Goal: Transaction & Acquisition: Purchase product/service

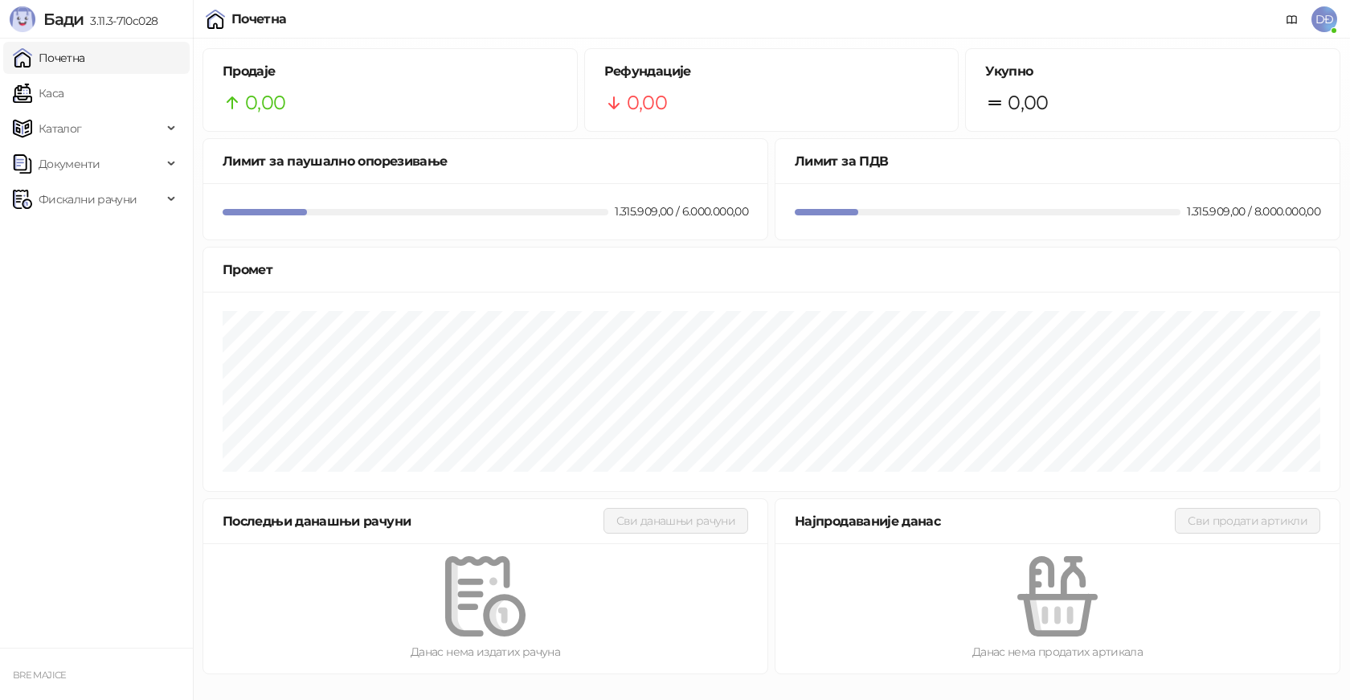
click at [55, 94] on link "Каса" at bounding box center [38, 93] width 51 height 32
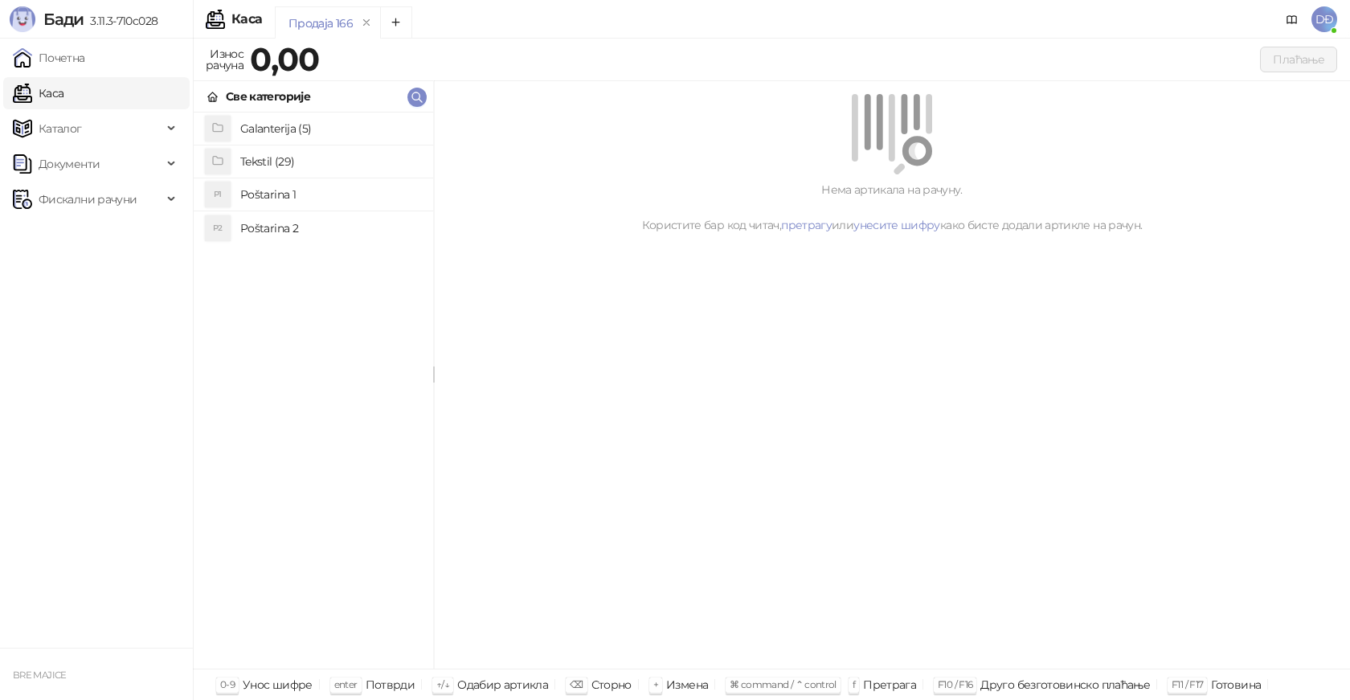
click at [256, 199] on h4 "Poštarina 1" at bounding box center [330, 195] width 180 height 26
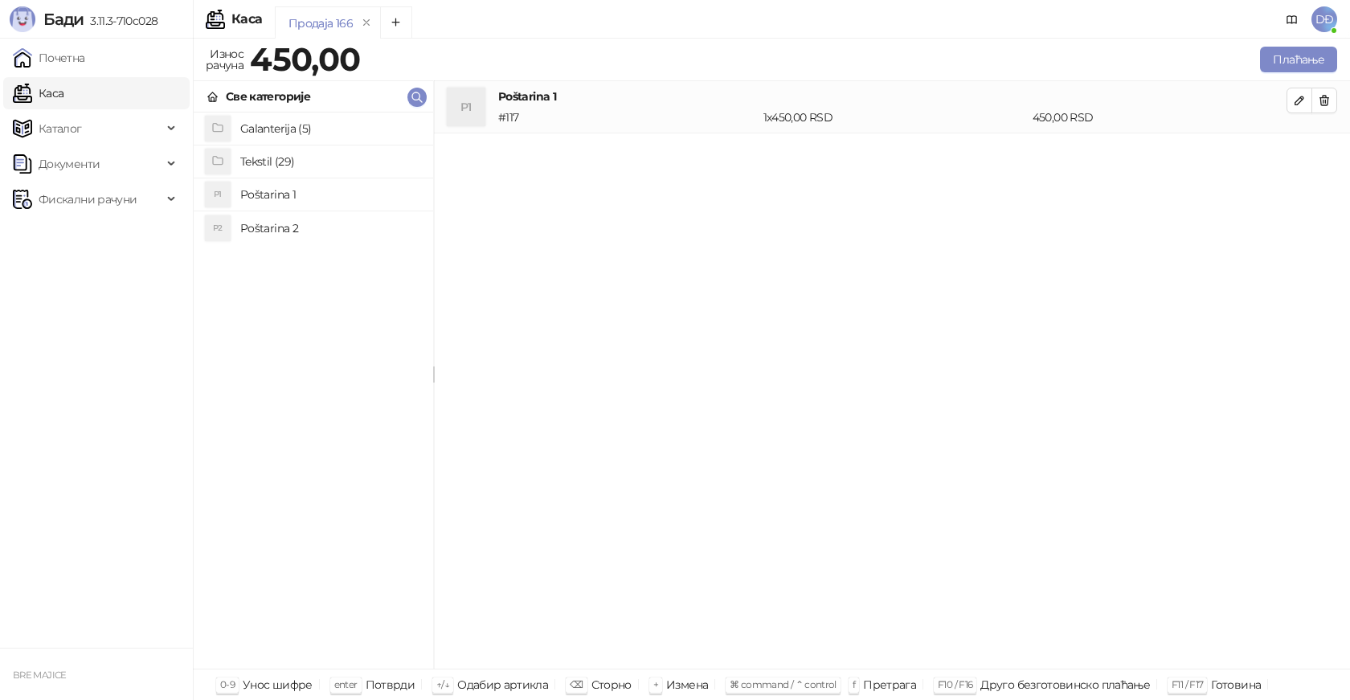
click at [277, 160] on h4 "Tekstil (29)" at bounding box center [330, 162] width 180 height 26
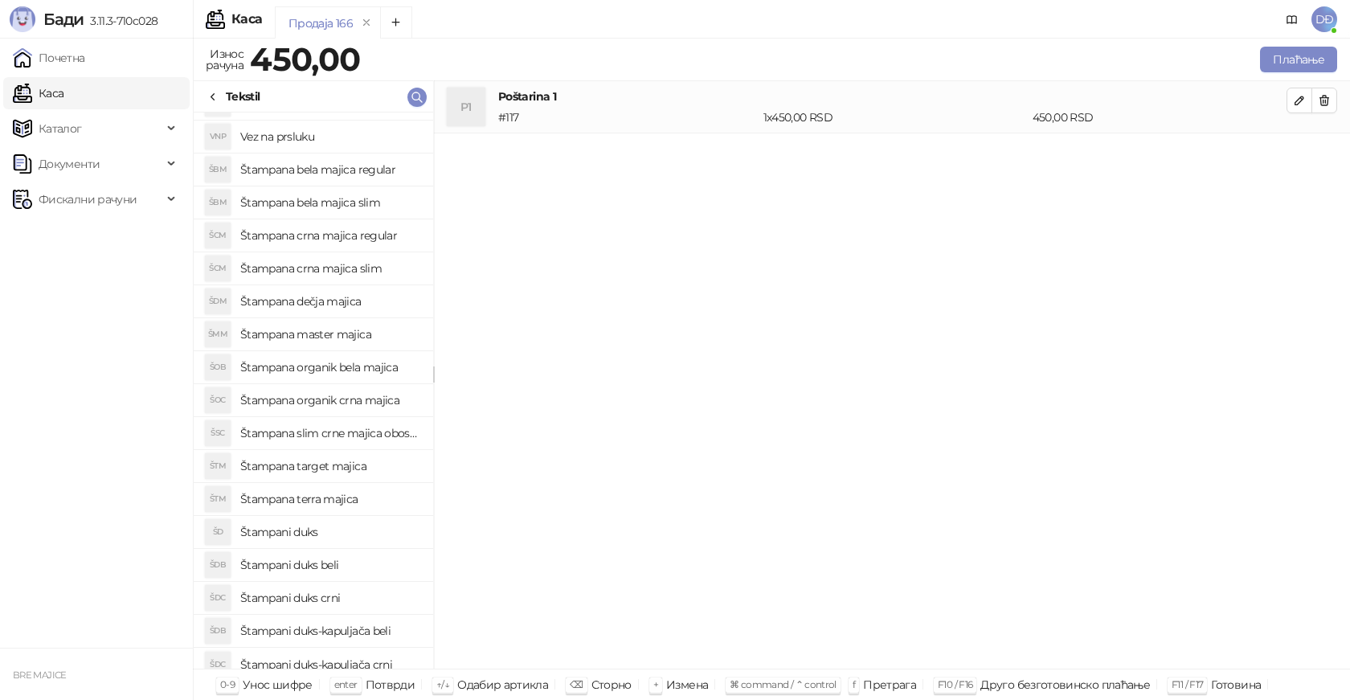
scroll to position [400, 0]
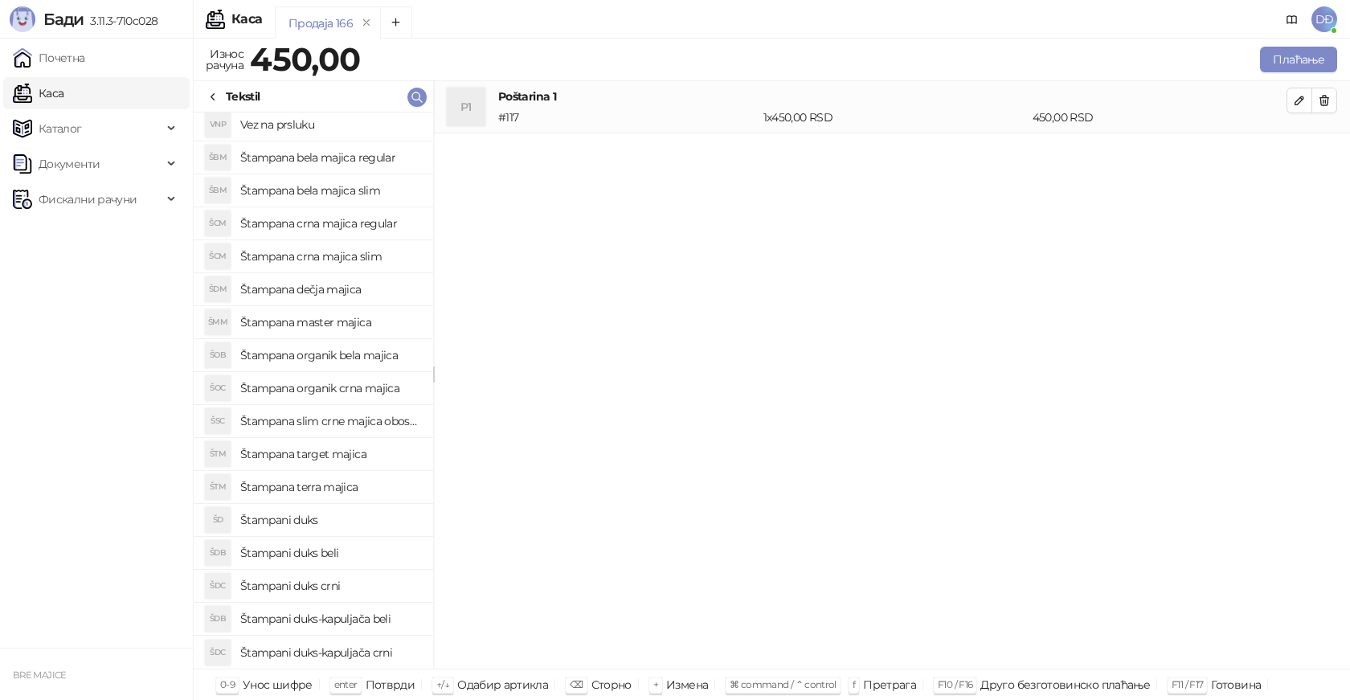
click at [381, 647] on h4 "Štampani duks-kapuljača crni" at bounding box center [330, 653] width 180 height 26
click at [1312, 152] on button "button" at bounding box center [1300, 153] width 26 height 26
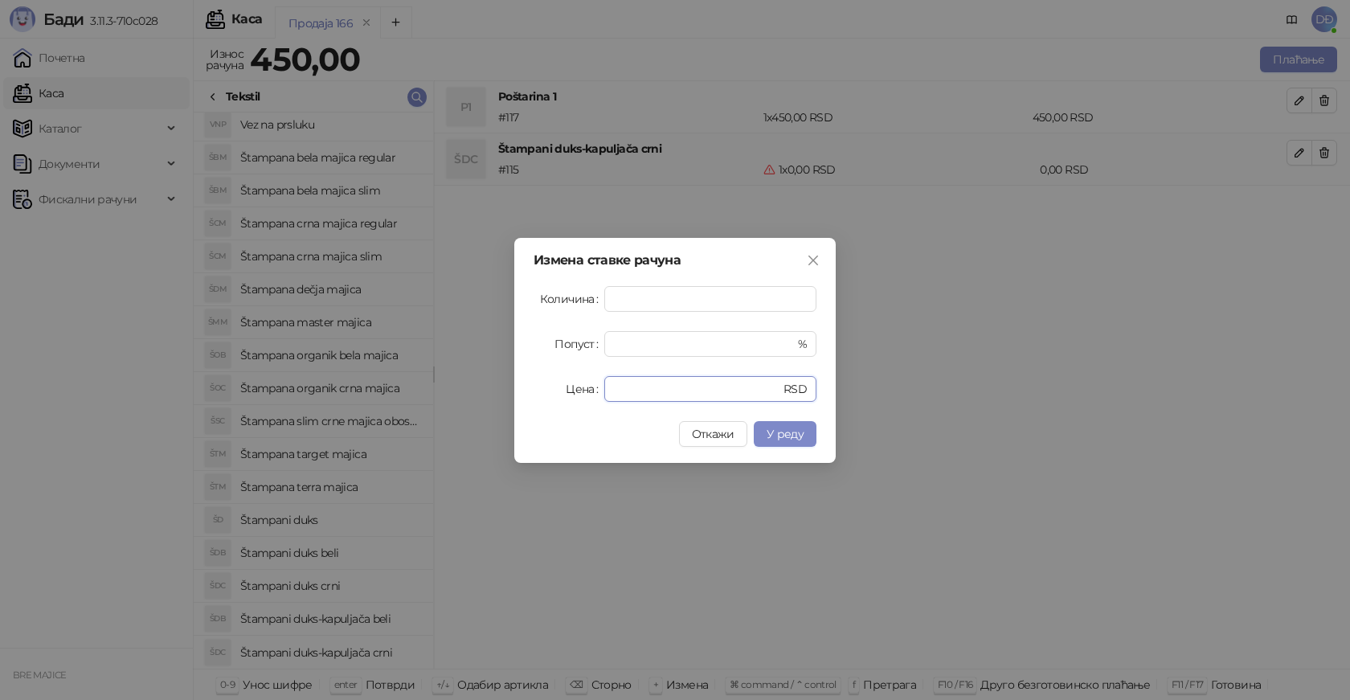
drag, startPoint x: 649, startPoint y: 386, endPoint x: 563, endPoint y: 379, distance: 86.3
click at [556, 393] on div "Цена * RSD" at bounding box center [675, 389] width 283 height 26
type input "****"
click at [793, 441] on button "У реду" at bounding box center [785, 434] width 63 height 26
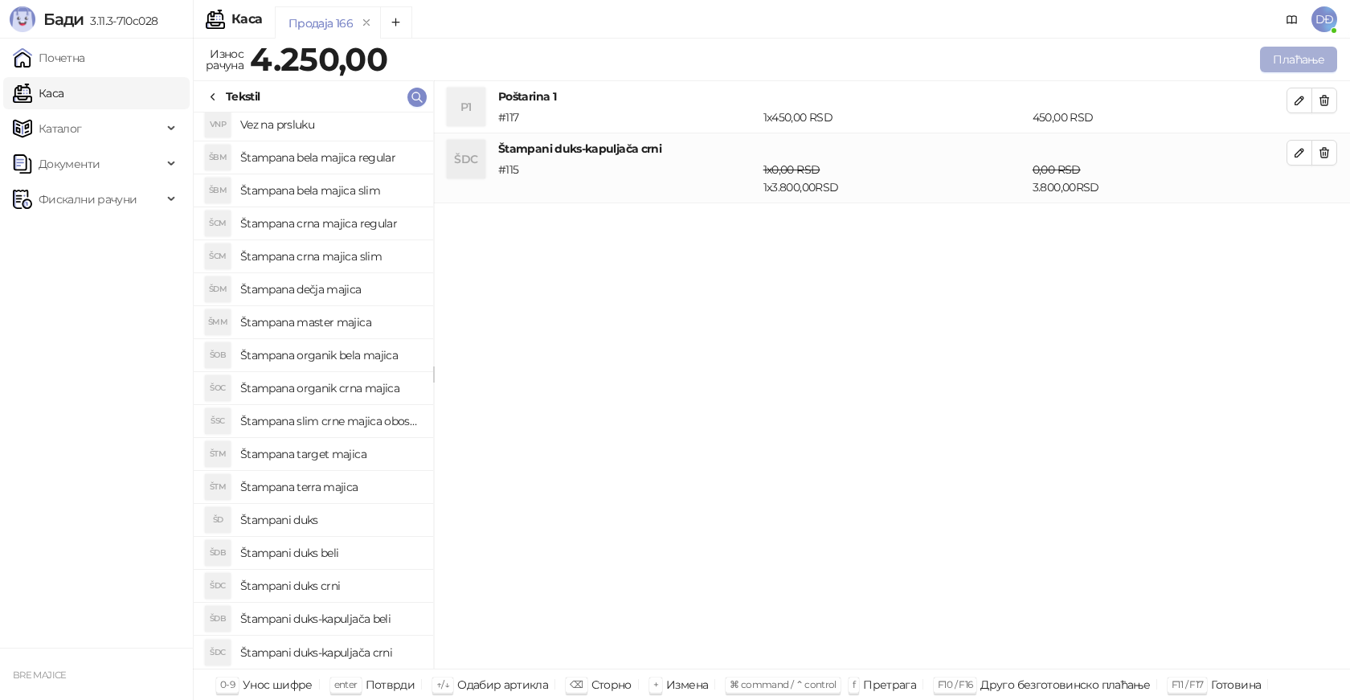
click at [1287, 60] on button "Плаћање" at bounding box center [1298, 60] width 77 height 26
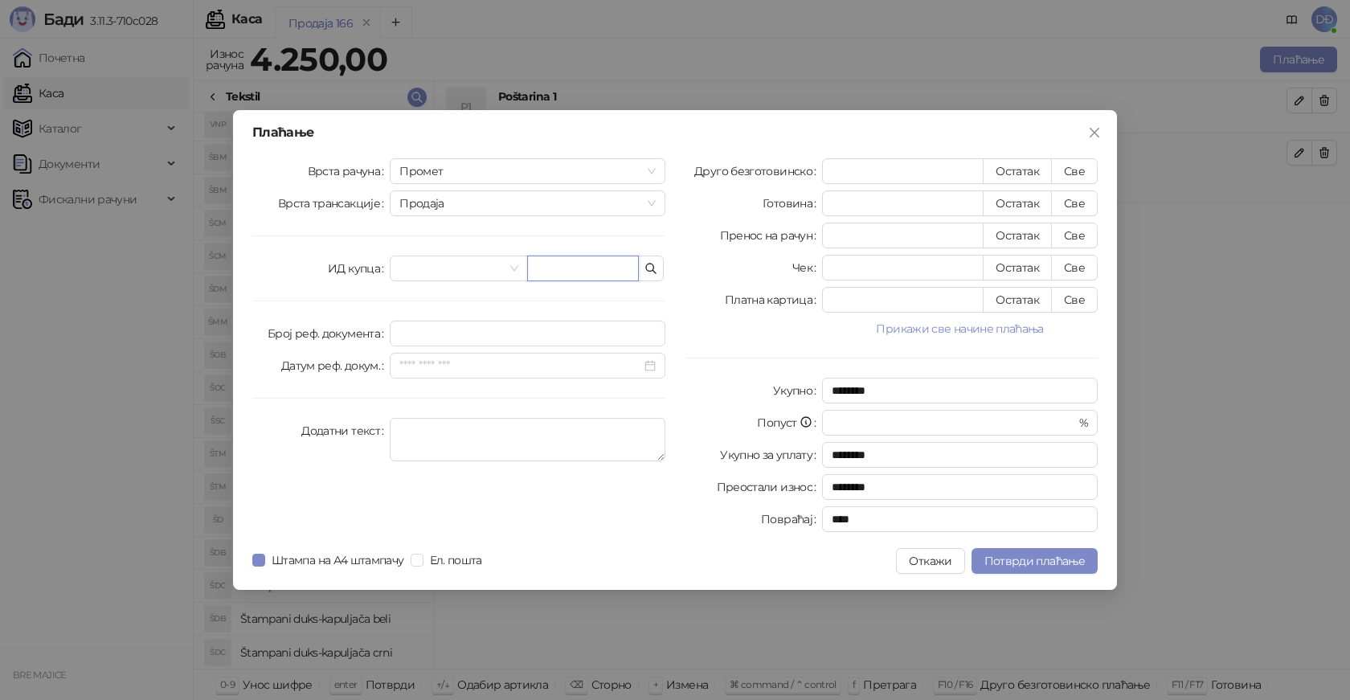
click at [600, 264] on input "text" at bounding box center [583, 269] width 112 height 26
paste input "**********"
type input "**********"
click at [1076, 171] on button "Све" at bounding box center [1074, 171] width 47 height 26
type input "****"
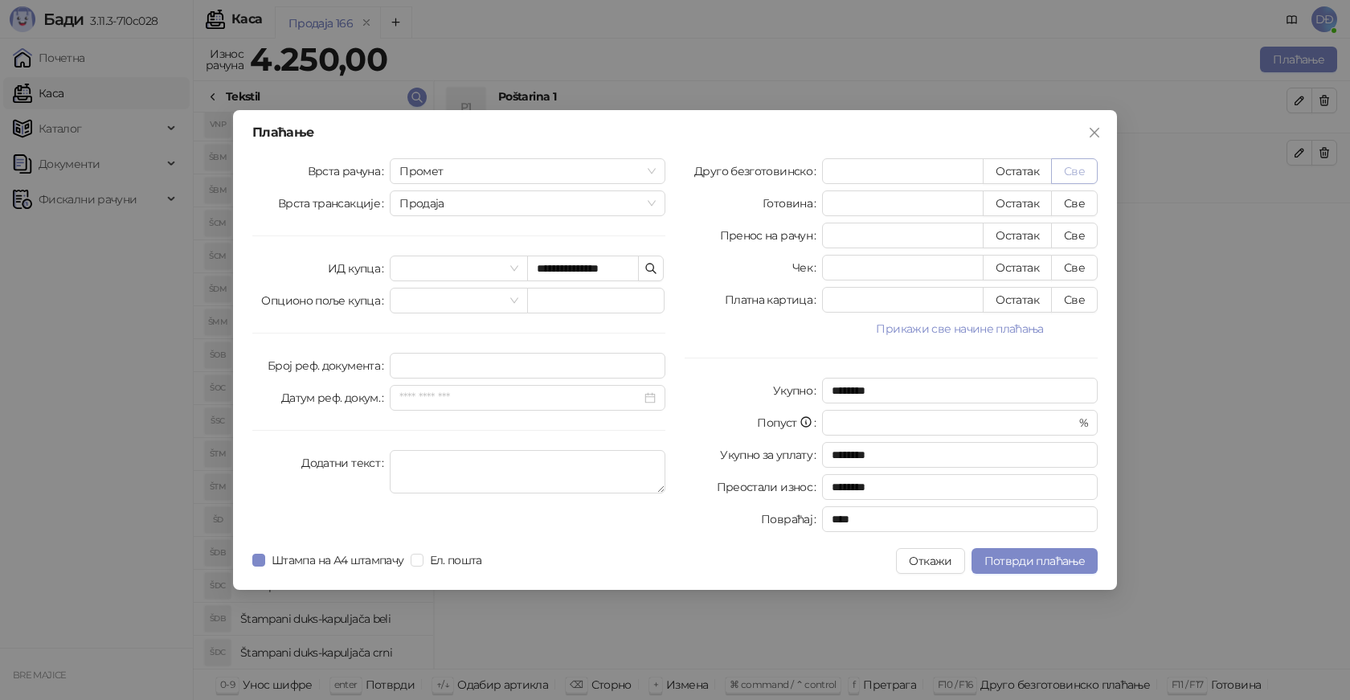
type input "****"
click at [1002, 559] on span "Потврди плаћање" at bounding box center [1035, 561] width 100 height 14
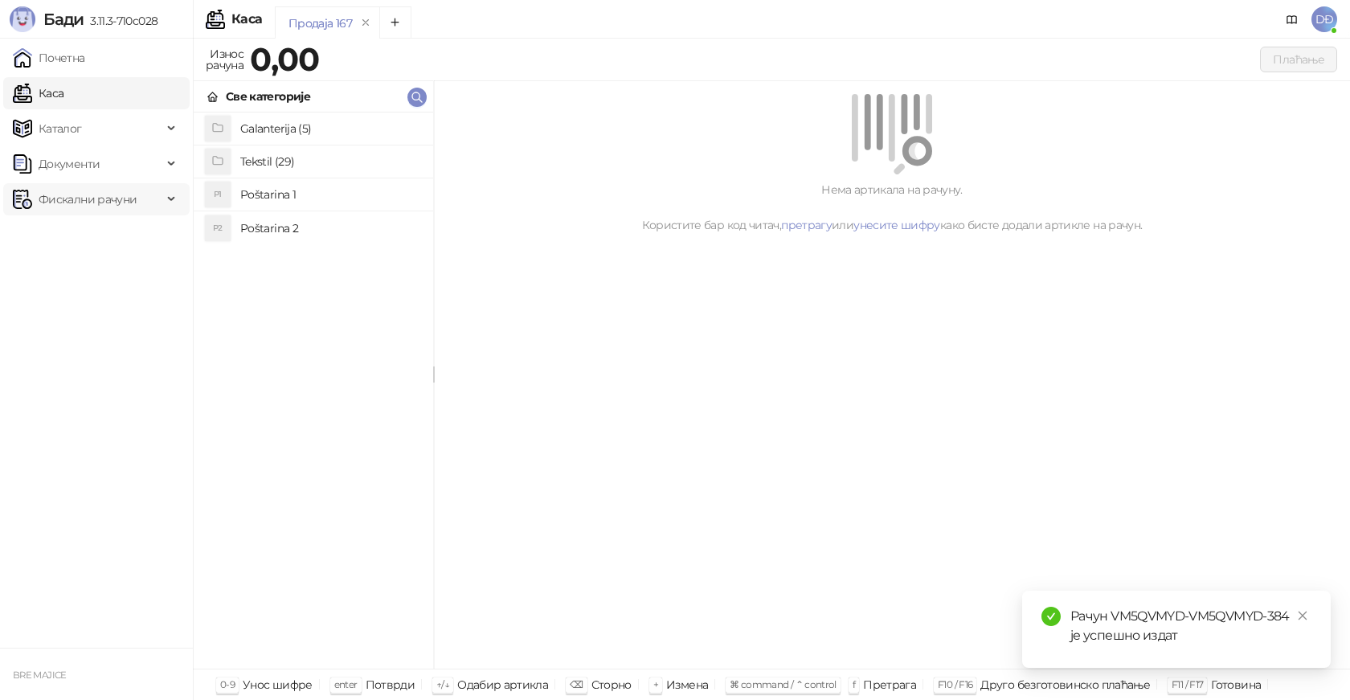
click at [88, 203] on span "Фискални рачуни" at bounding box center [88, 199] width 98 height 32
click at [75, 232] on link "Издати рачуни" at bounding box center [73, 235] width 108 height 32
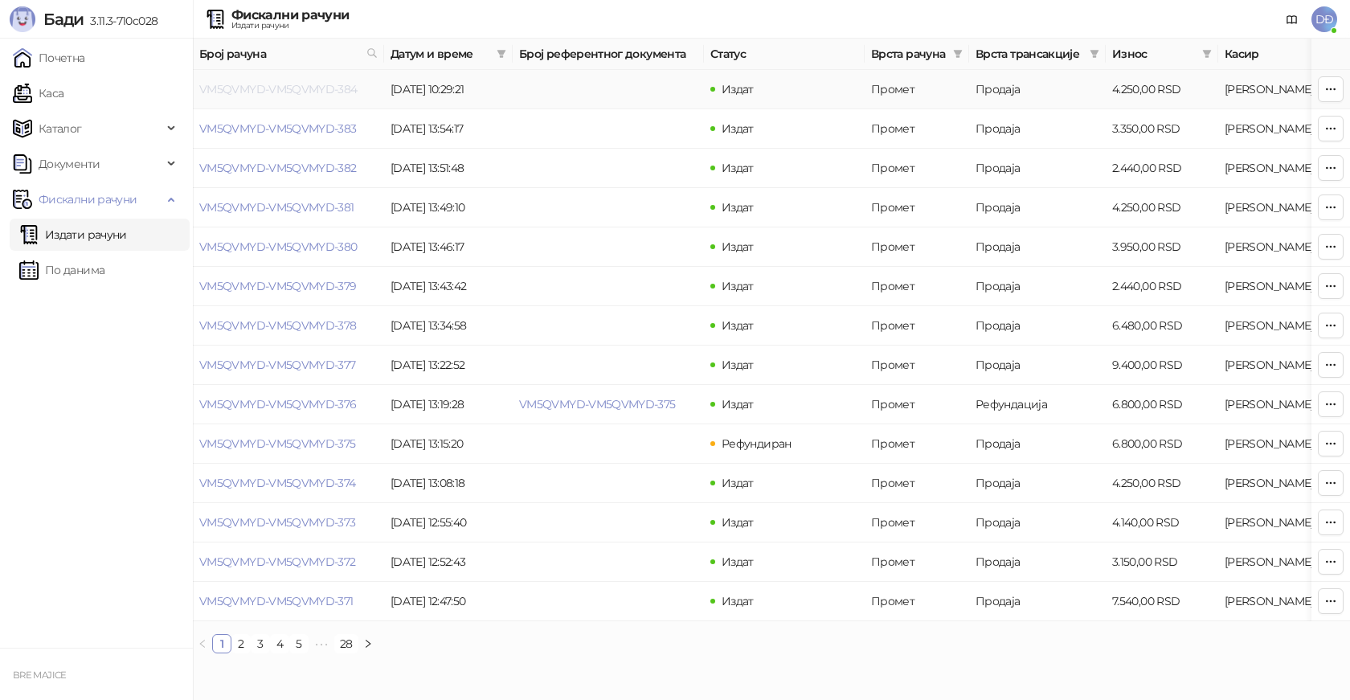
click at [296, 84] on link "VM5QVMYD-VM5QVMYD-384" at bounding box center [278, 89] width 158 height 14
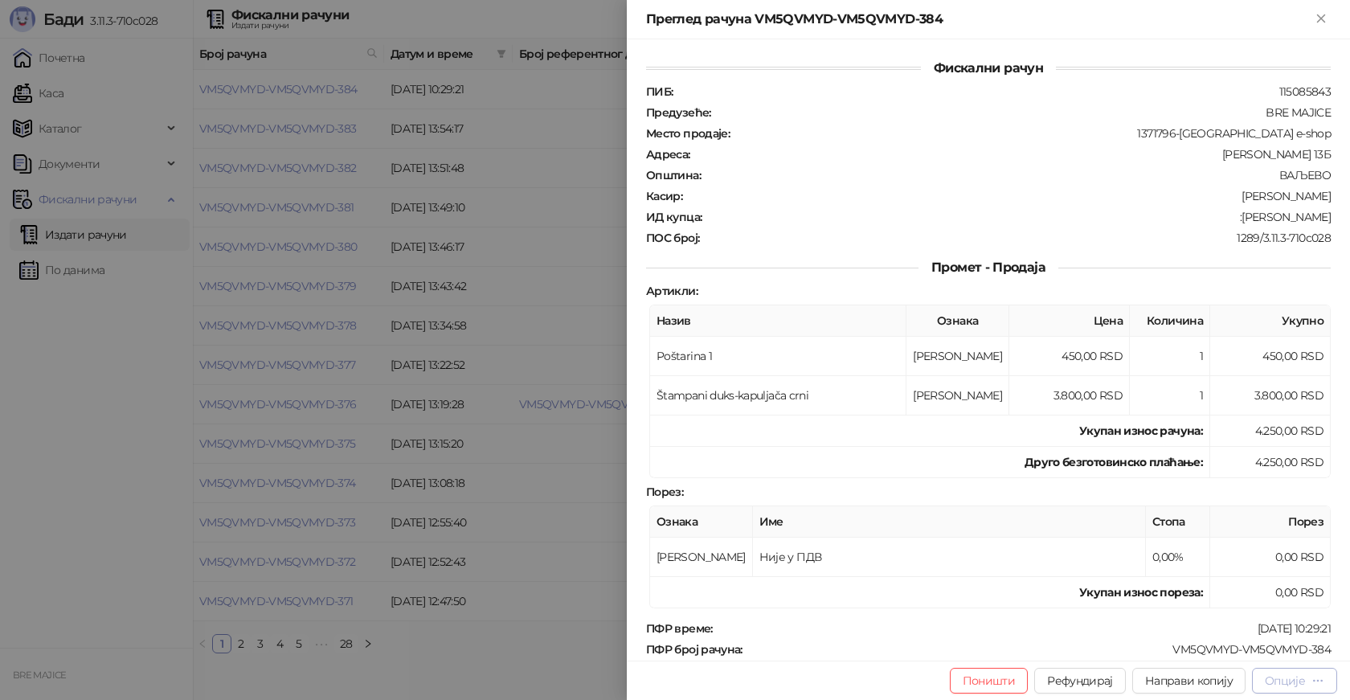
click at [1299, 678] on div "Опције" at bounding box center [1285, 681] width 40 height 14
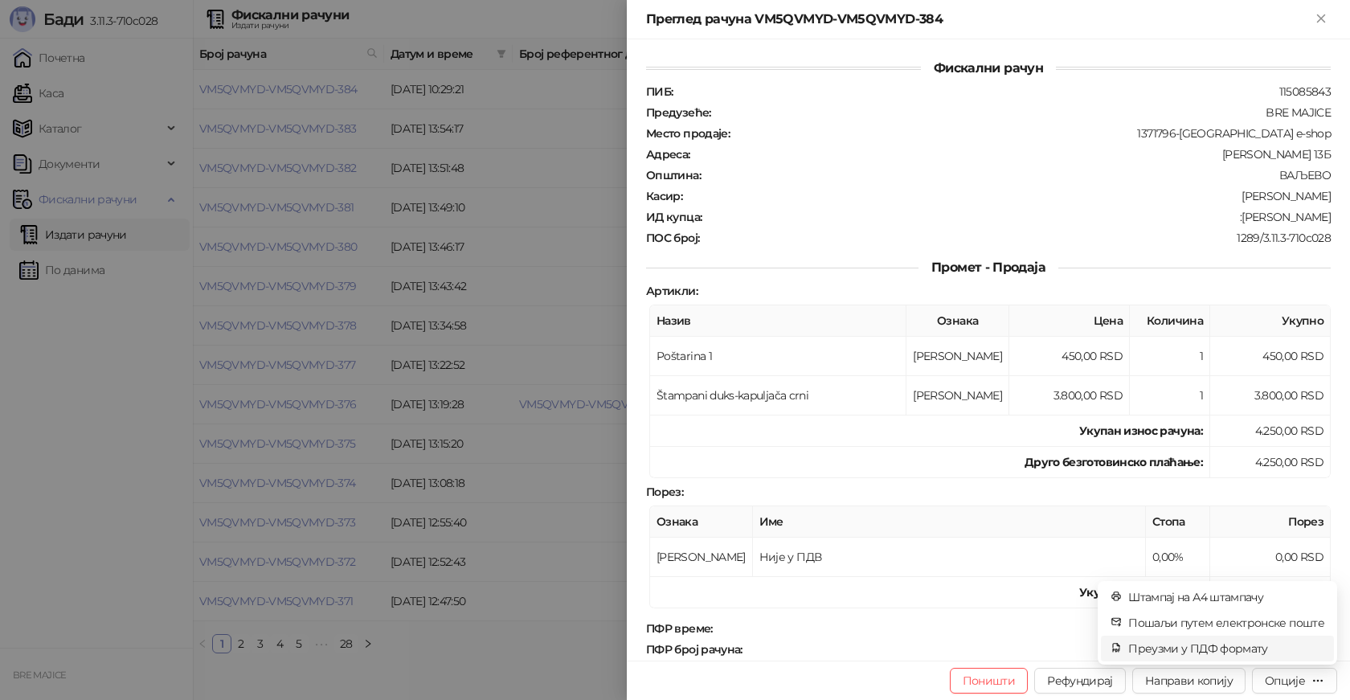
click at [1244, 644] on span "Преузми у ПДФ формату" at bounding box center [1227, 649] width 196 height 18
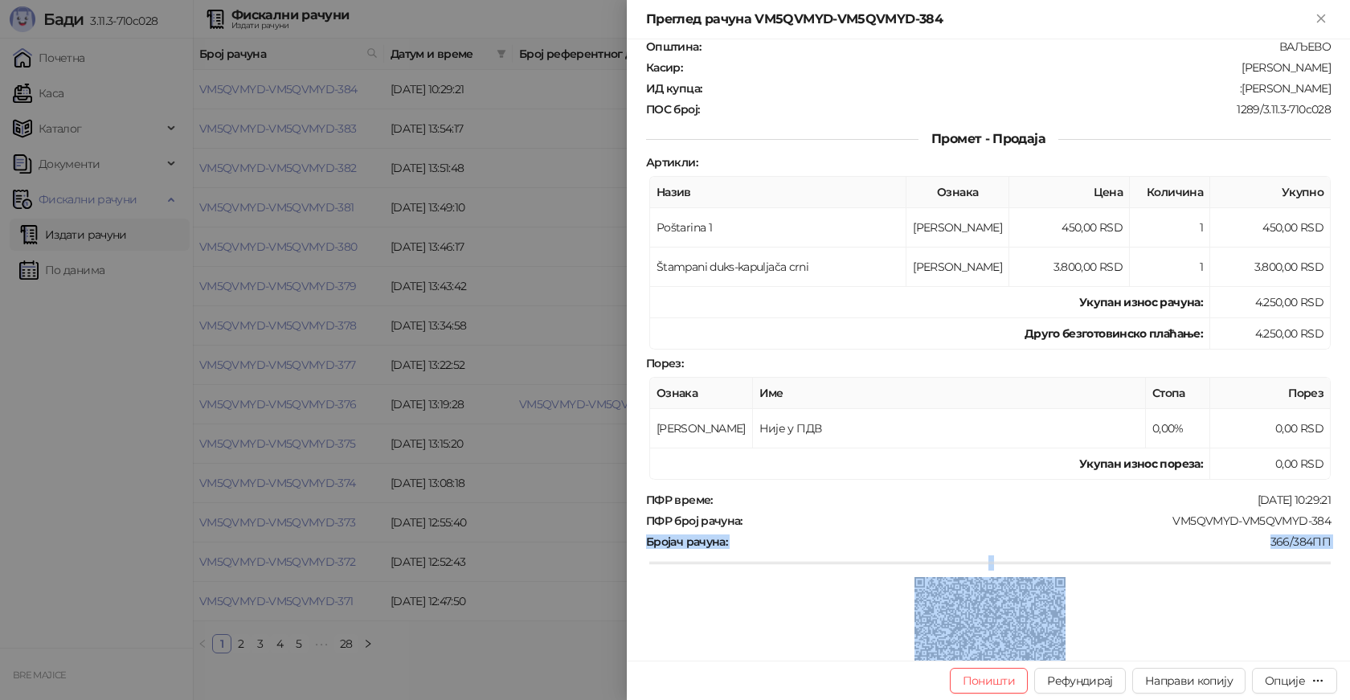
drag, startPoint x: 1319, startPoint y: 648, endPoint x: 1213, endPoint y: 641, distance: 106.3
click at [1215, 645] on div "ПФР време : [DATE] 10:29:21 ПФР број рачуна : VM5QVMYD-VM5QVMYD-384 Бројач рачу…" at bounding box center [988, 613] width 691 height 240
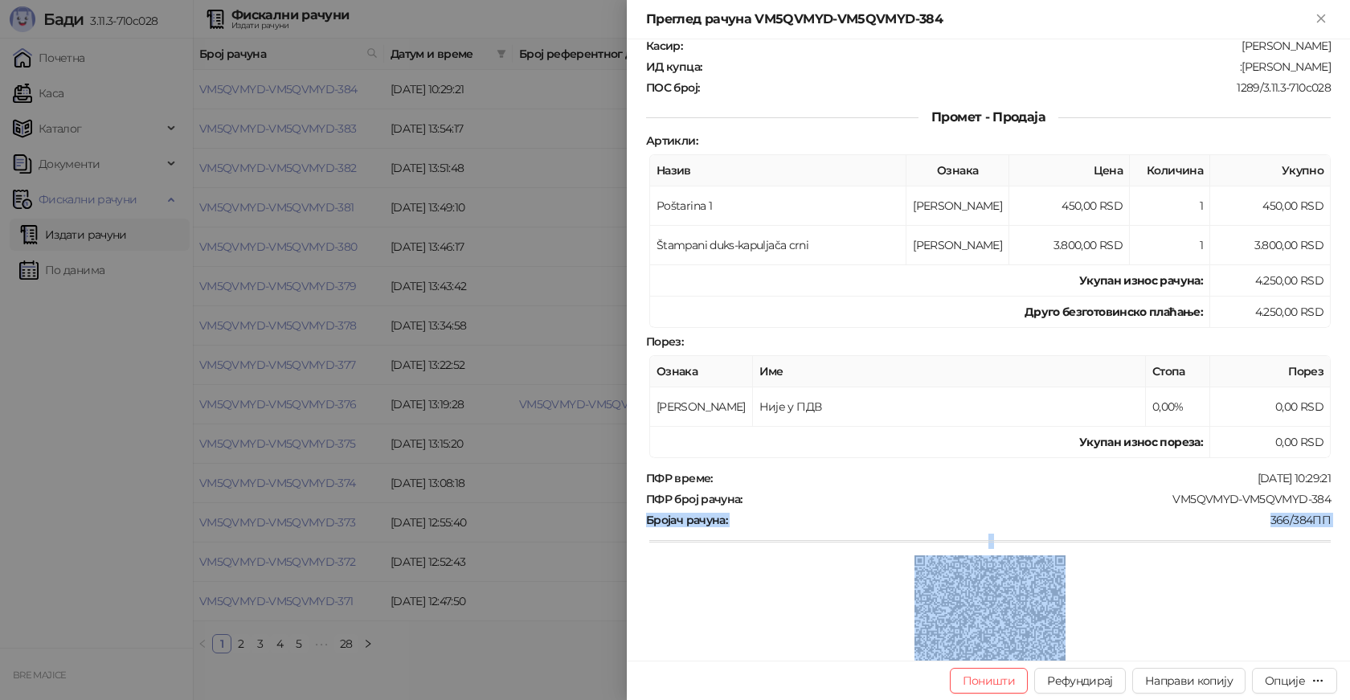
click at [1207, 596] on div at bounding box center [990, 632] width 682 height 155
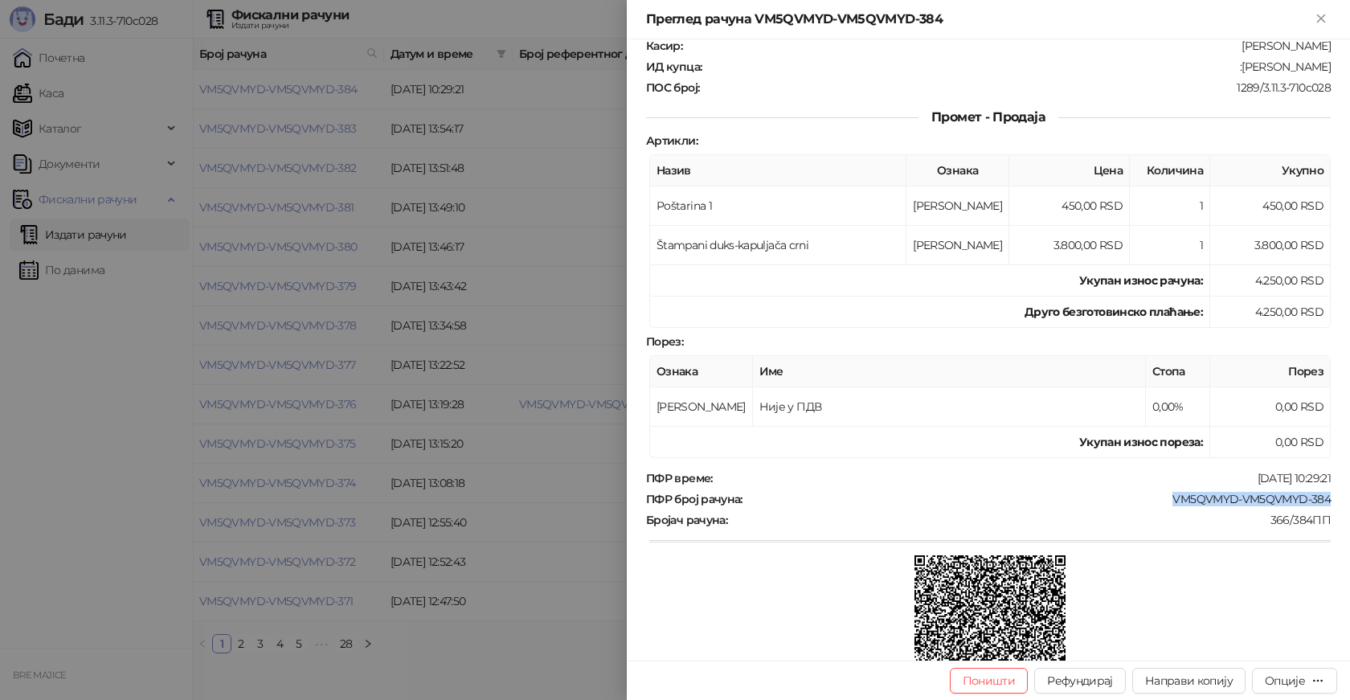
drag, startPoint x: 1321, startPoint y: 498, endPoint x: 1160, endPoint y: 494, distance: 160.8
click at [1160, 494] on div "ПФР број рачуна : VM5QVMYD-VM5QVMYD-384" at bounding box center [988, 499] width 691 height 14
copy div "VM5QVMYD-VM5QVMYD-384"
drag, startPoint x: 1323, startPoint y: 69, endPoint x: 1247, endPoint y: 68, distance: 76.4
click at [1247, 68] on div "Фискални рачун ПИБ : 115085843 Предузеће : BRE MAJICE Место продаје : 1371796-B…" at bounding box center [988, 349] width 723 height 621
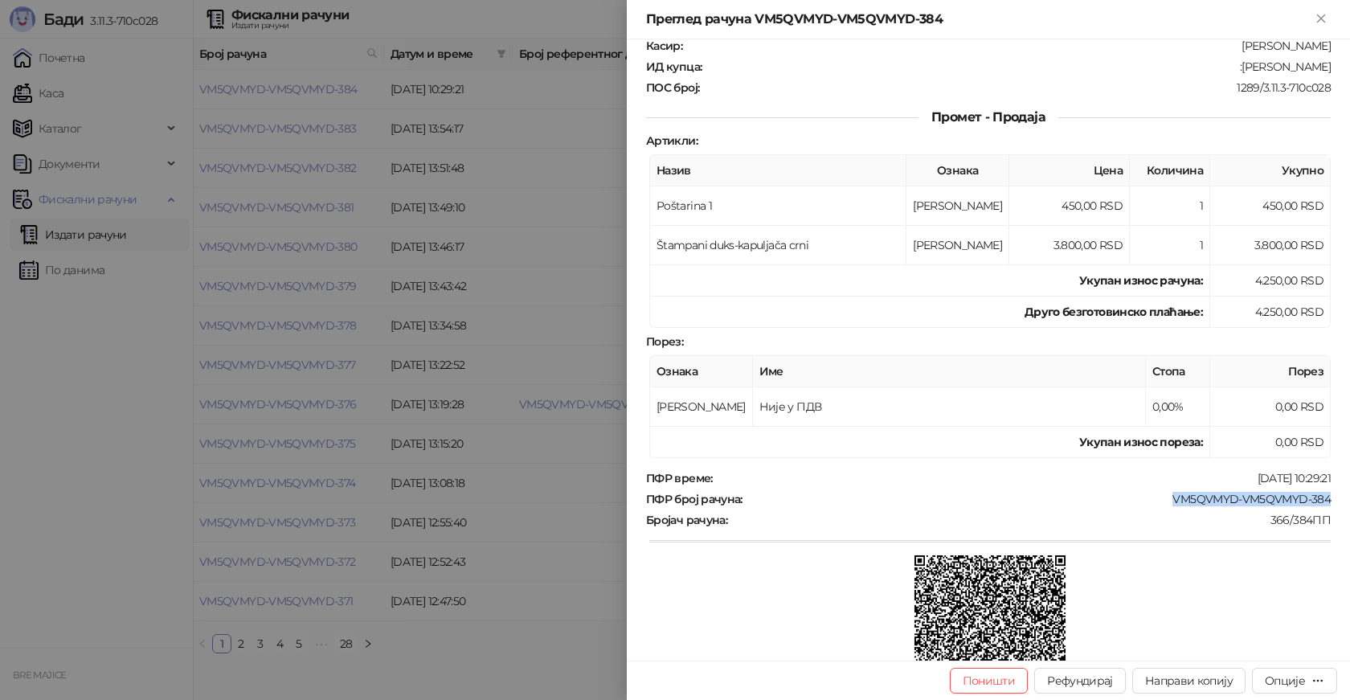
copy div "[PERSON_NAME]"
